Goal: Task Accomplishment & Management: Manage account settings

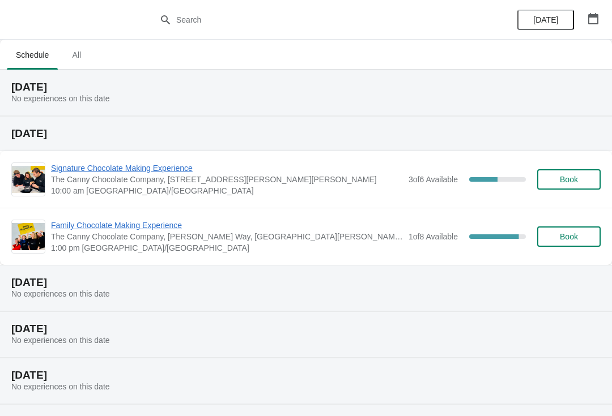
click at [126, 231] on span "Family Chocolate Making Experience" at bounding box center [227, 225] width 352 height 11
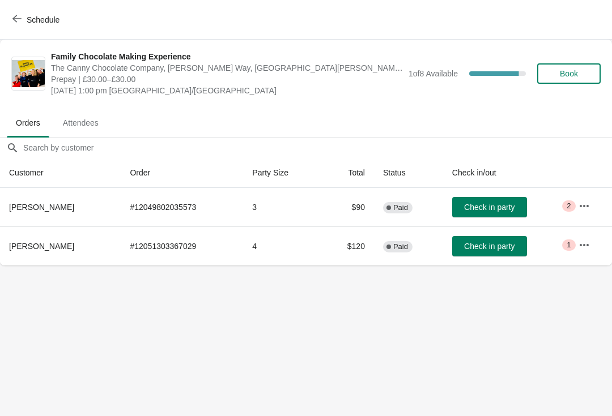
click at [590, 204] on icon "button" at bounding box center [584, 206] width 11 height 11
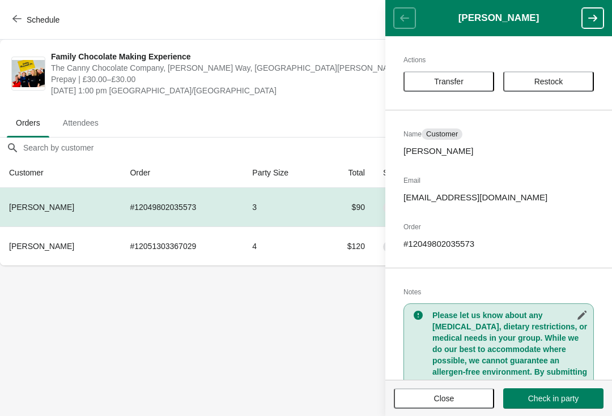
click at [440, 88] on button "Transfer" at bounding box center [448, 81] width 91 height 20
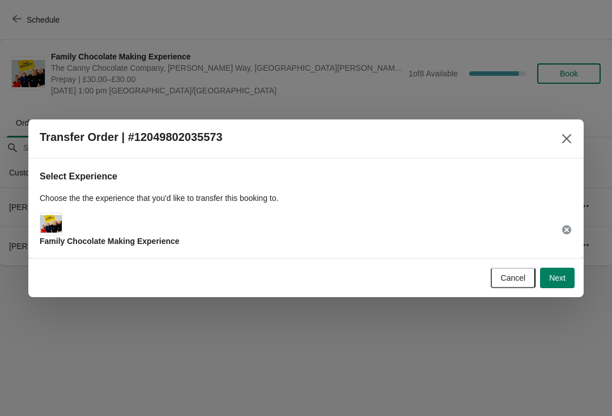
click at [553, 282] on span "Next" at bounding box center [557, 278] width 16 height 9
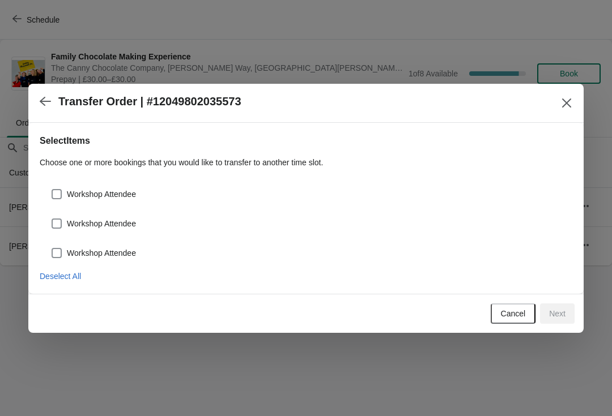
click at [52, 199] on span at bounding box center [57, 194] width 10 height 10
click at [52, 190] on input "Workshop Attendee" at bounding box center [52, 189] width 1 height 1
checkbox input "true"
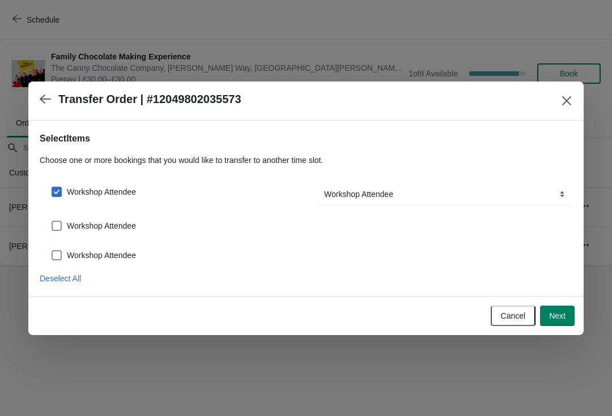
click at [52, 226] on span at bounding box center [57, 226] width 10 height 10
click at [52, 222] on input "Workshop Attendee" at bounding box center [52, 221] width 1 height 1
checkbox input "true"
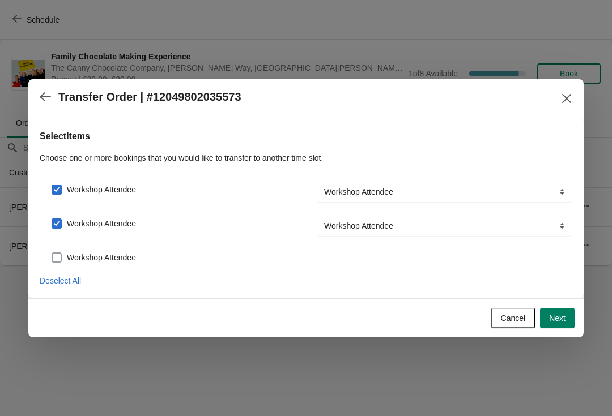
click at [56, 262] on span at bounding box center [57, 258] width 10 height 10
click at [52, 253] on input "Workshop Attendee" at bounding box center [52, 253] width 1 height 1
checkbox input "true"
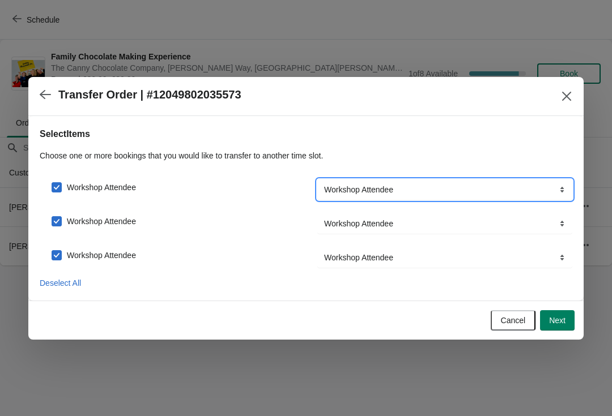
click at [454, 190] on select "Workshop Attendee" at bounding box center [444, 190] width 255 height 20
click at [549, 324] on span "Next" at bounding box center [557, 320] width 16 height 9
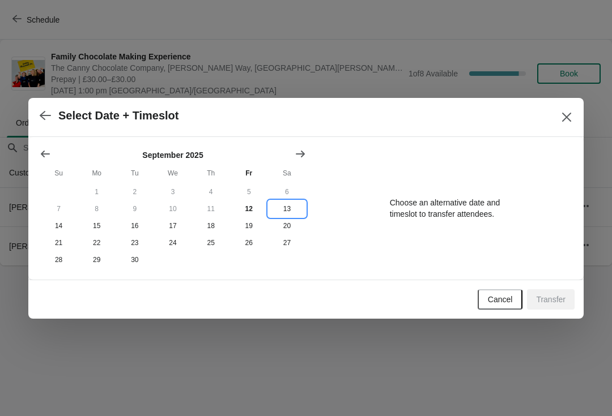
click at [286, 212] on button "13" at bounding box center [287, 209] width 38 height 17
click at [288, 227] on button "20" at bounding box center [287, 226] width 38 height 17
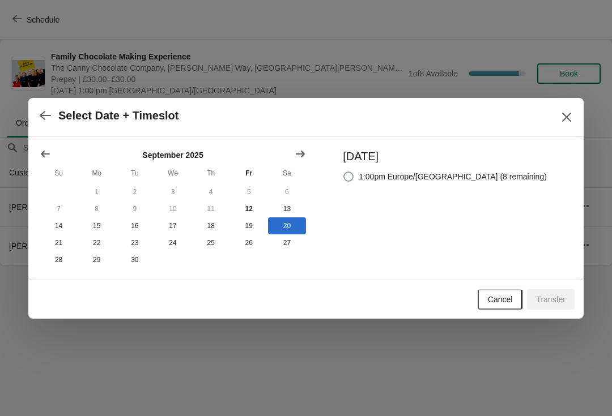
click at [354, 178] on span at bounding box center [348, 177] width 10 height 10
click at [344, 172] on input "1:00pm Europe/[GEOGRAPHIC_DATA] (8 remaining)" at bounding box center [343, 172] width 1 height 1
radio input "true"
click at [548, 293] on button "Transfer" at bounding box center [551, 300] width 48 height 20
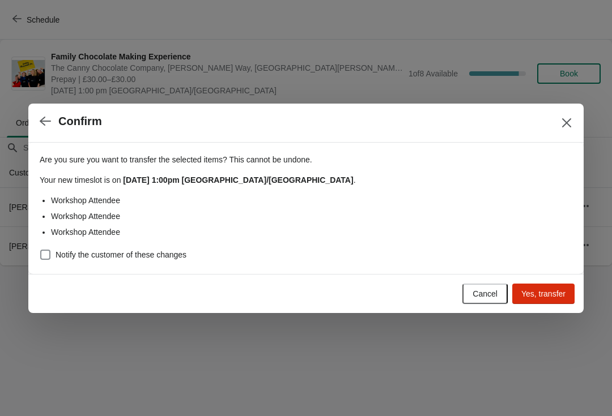
click at [49, 259] on span at bounding box center [45, 255] width 10 height 10
click at [41, 250] on input "Notify the customer of these changes" at bounding box center [40, 250] width 1 height 1
checkbox input "true"
click at [546, 295] on span "Yes, transfer" at bounding box center [543, 294] width 44 height 9
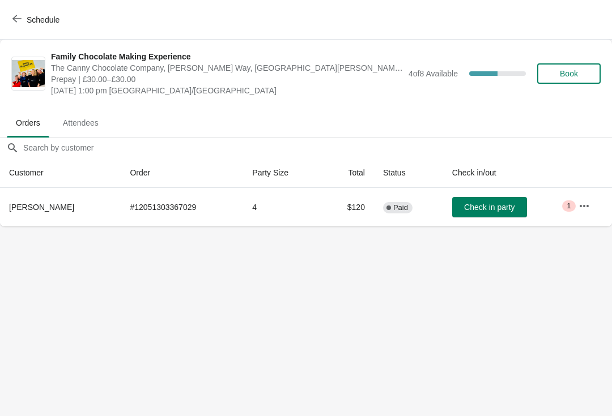
click at [23, 22] on span "Schedule" at bounding box center [37, 19] width 45 height 11
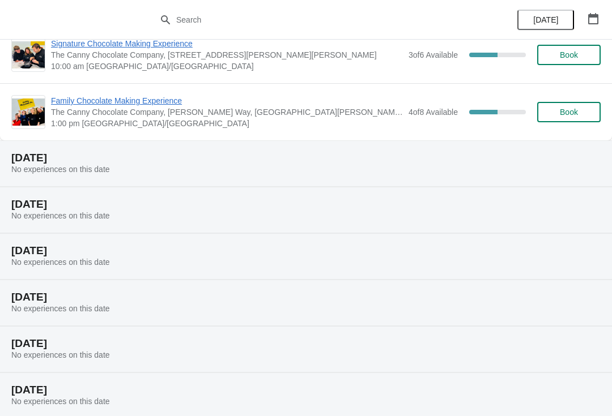
scroll to position [157, 0]
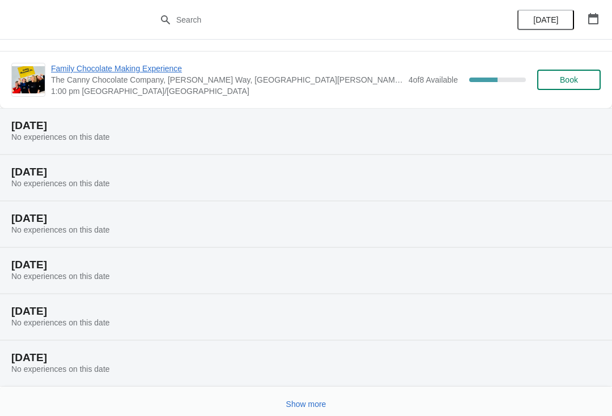
click at [293, 407] on span "Show more" at bounding box center [306, 404] width 40 height 9
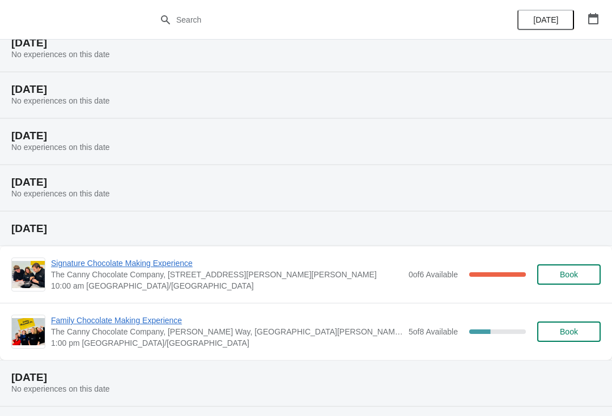
scroll to position [342, 0]
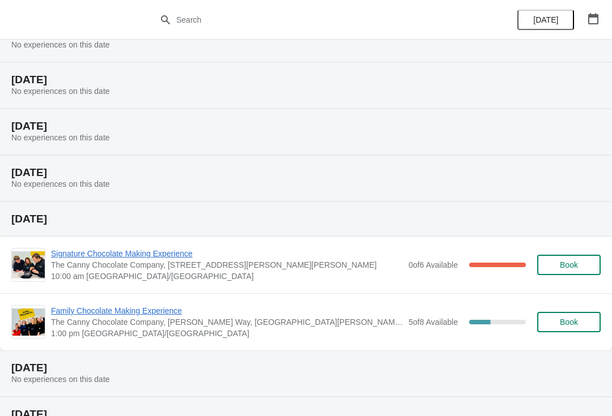
click at [69, 315] on span "Family Chocolate Making Experience" at bounding box center [227, 310] width 352 height 11
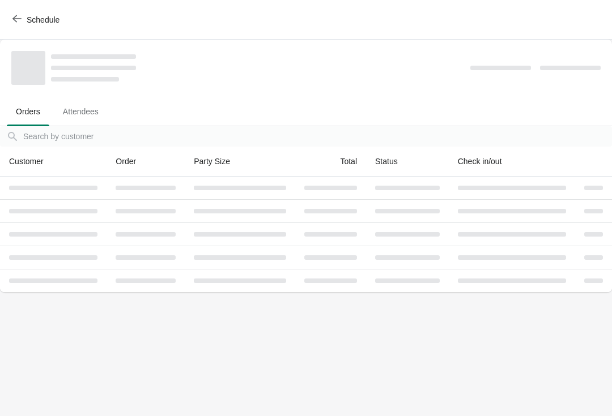
scroll to position [0, 0]
